Goal: Information Seeking & Learning: Learn about a topic

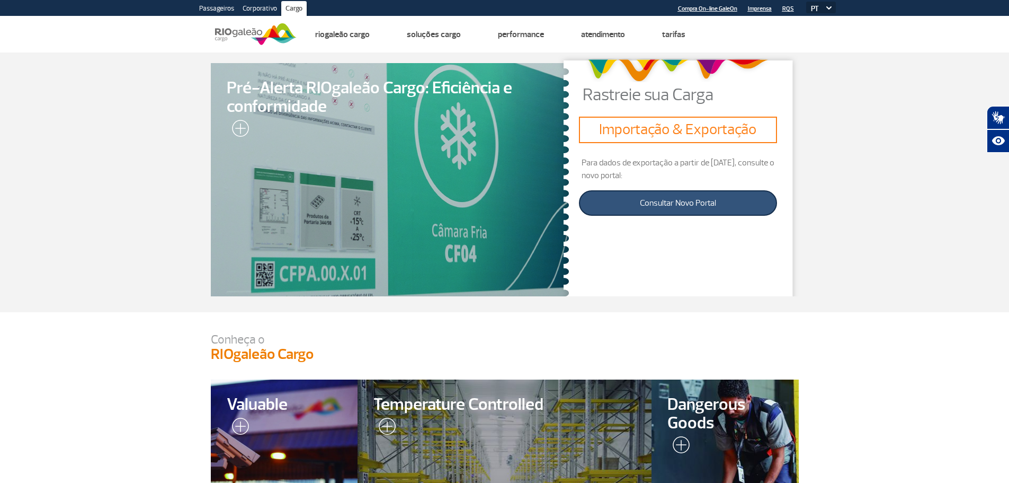
click at [670, 202] on link "Consultar Novo Portal" at bounding box center [678, 202] width 198 height 25
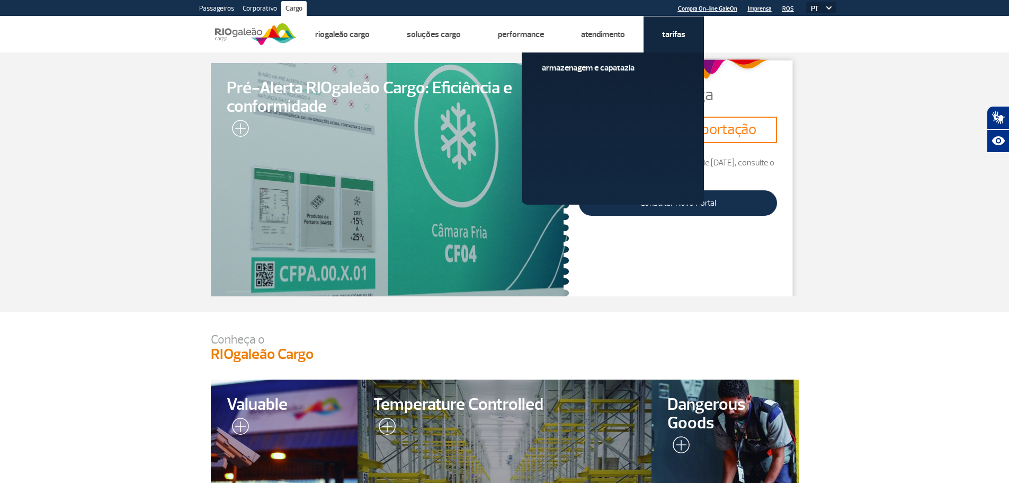
click at [675, 32] on link "Tarifas" at bounding box center [673, 34] width 23 height 11
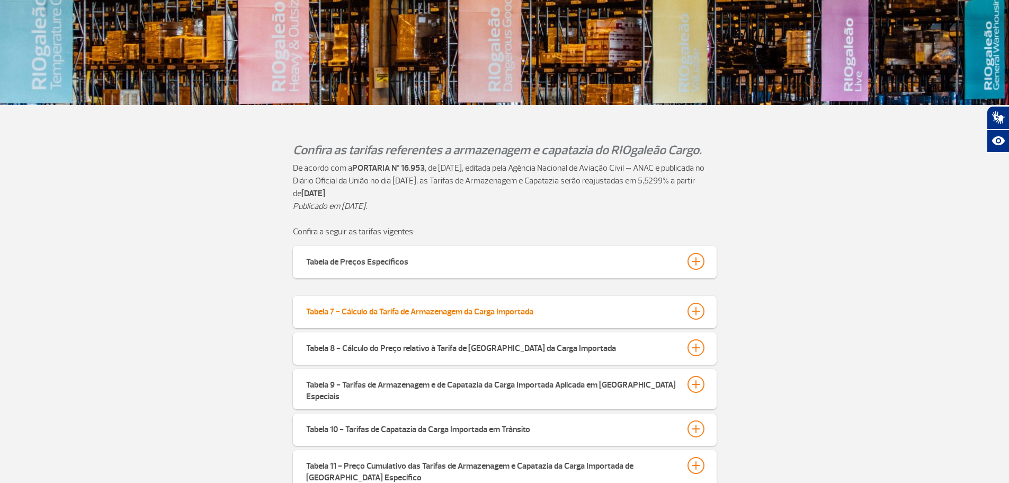
scroll to position [212, 0]
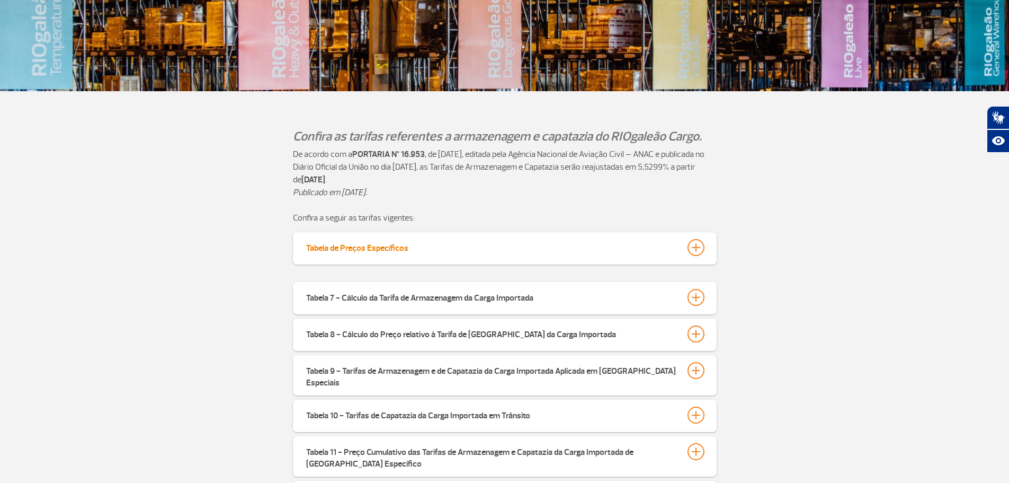
click at [698, 250] on div at bounding box center [696, 247] width 17 height 17
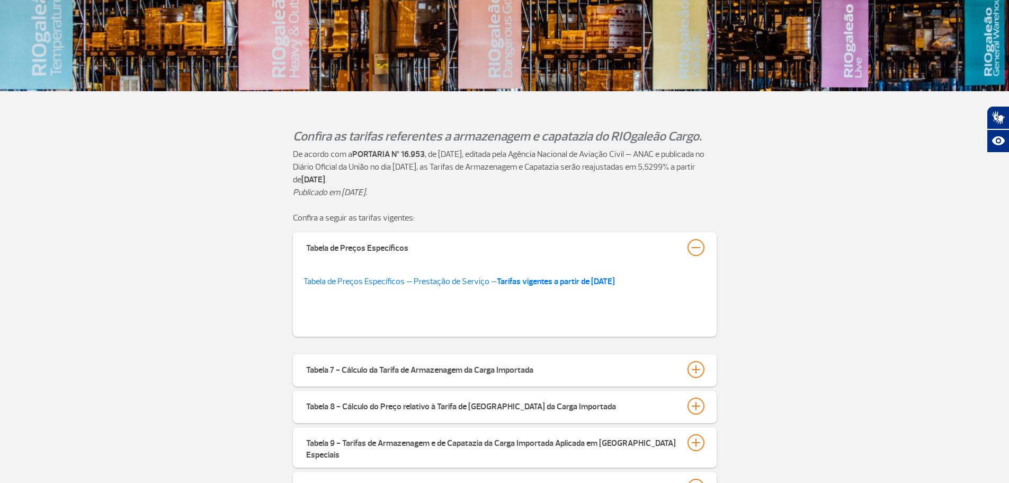
click at [772, 242] on div "Tabela de Preços Específicos Tabela de Preços Específicos – Prestação de Serviç…" at bounding box center [504, 286] width 1009 height 109
click at [698, 368] on div at bounding box center [696, 369] width 17 height 17
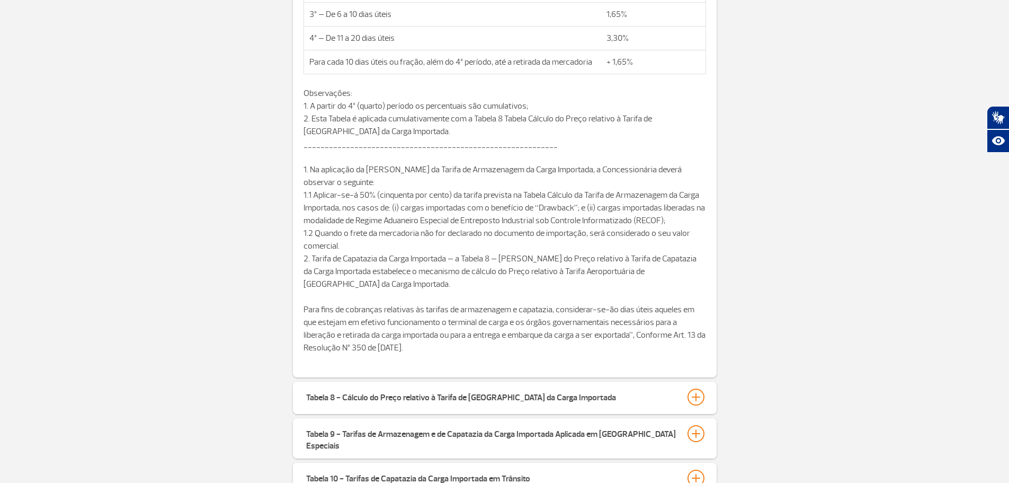
scroll to position [689, 0]
click at [693, 393] on div at bounding box center [696, 395] width 17 height 17
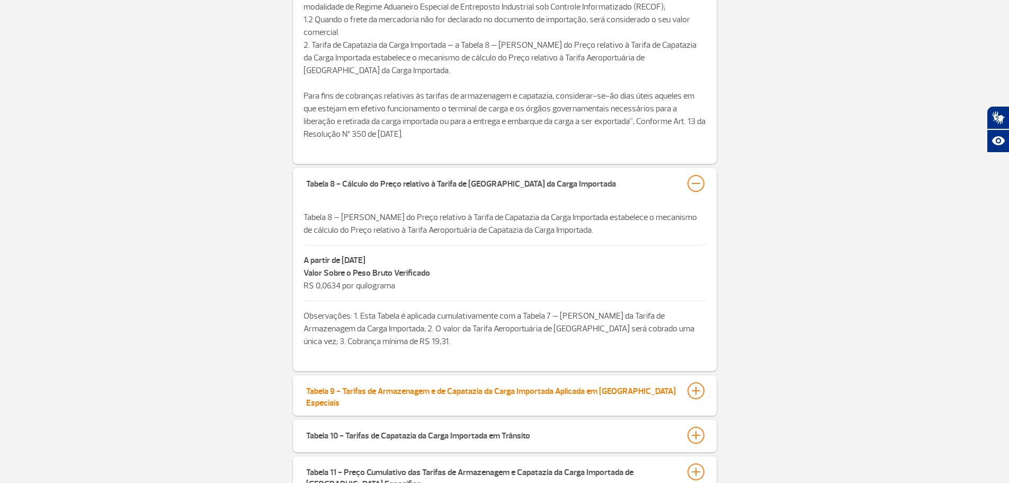
scroll to position [954, 0]
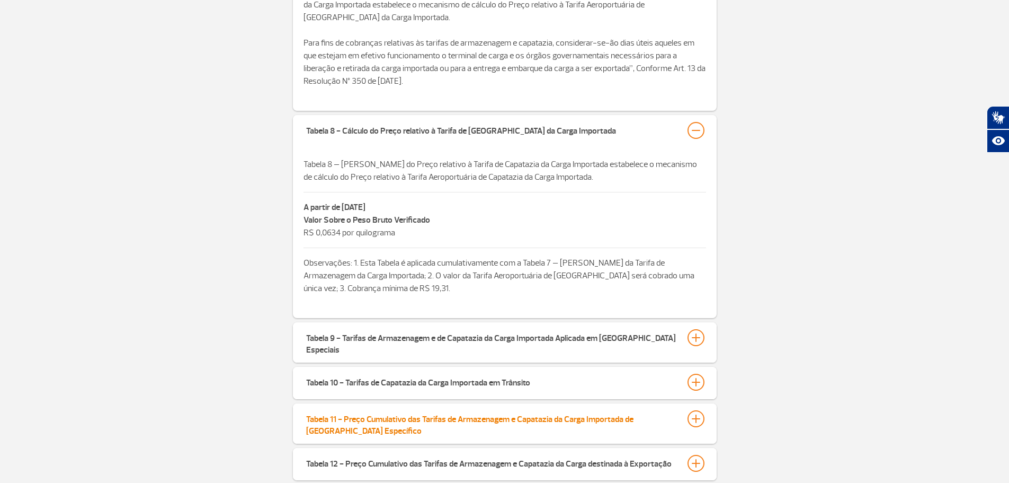
click at [691, 411] on div at bounding box center [696, 418] width 17 height 17
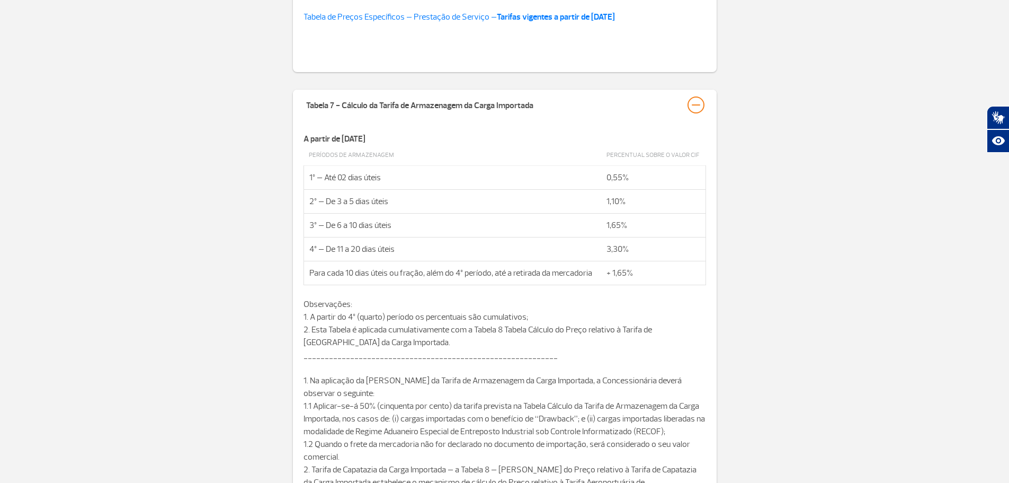
scroll to position [477, 0]
